Goal: Task Accomplishment & Management: Manage account settings

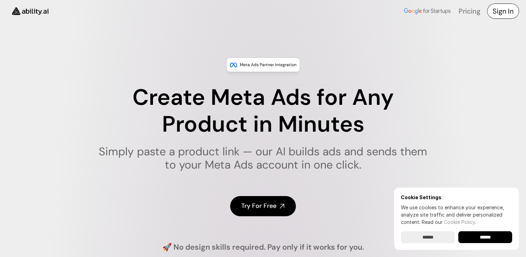
click at [505, 9] on h4 "Sign In" at bounding box center [503, 11] width 21 height 10
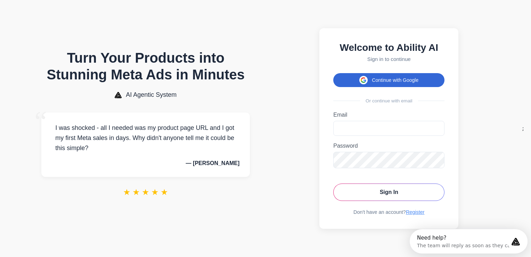
drag, startPoint x: 462, startPoint y: 82, endPoint x: 401, endPoint y: 83, distance: 61.2
click at [401, 83] on section "Welcome to Ability AI Sign in to continue Continue with Google Or continue with…" at bounding box center [389, 128] width 238 height 243
